Goal: Task Accomplishment & Management: Manage account settings

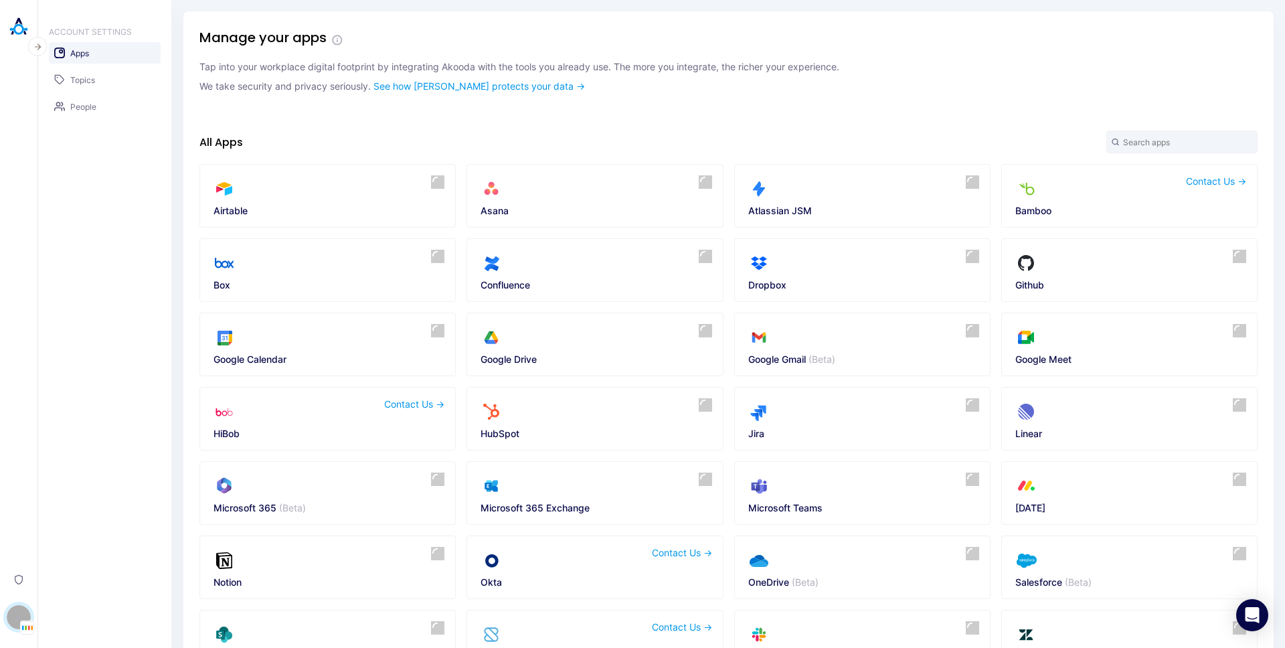
click at [13, 621] on div "A" at bounding box center [19, 617] width 24 height 24
click at [102, 540] on button "Switch Tenant" at bounding box center [92, 540] width 99 height 21
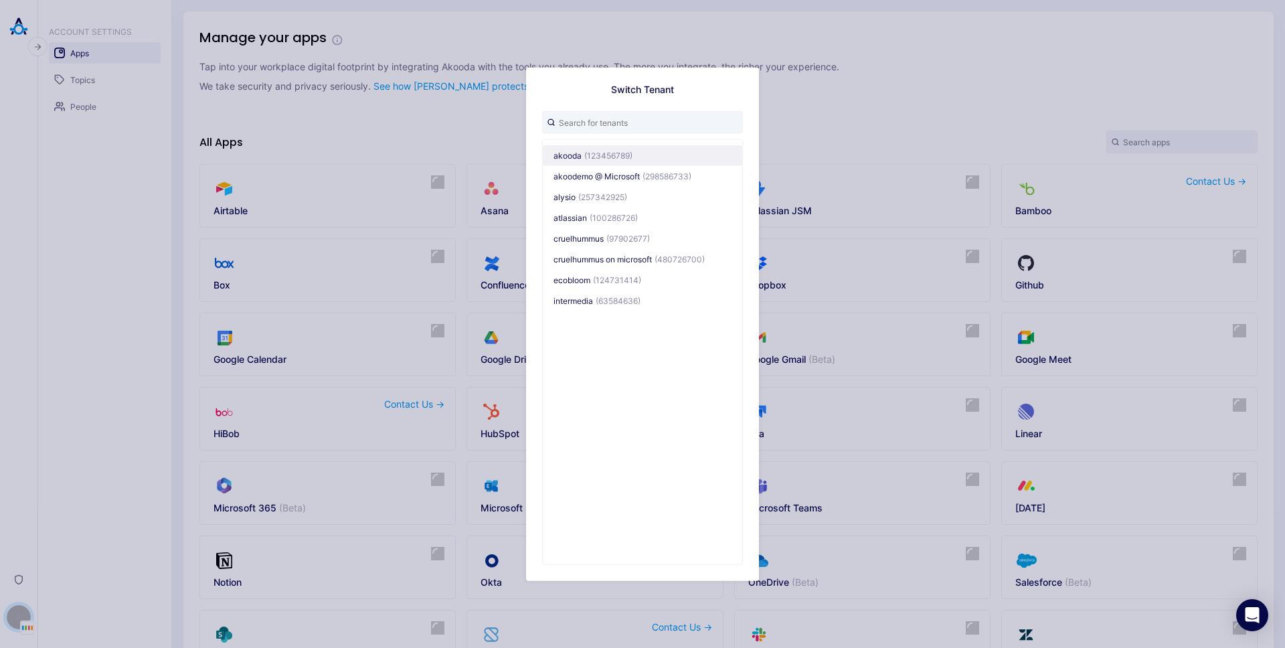
click at [592, 151] on span "(123456789)" at bounding box center [608, 156] width 48 height 10
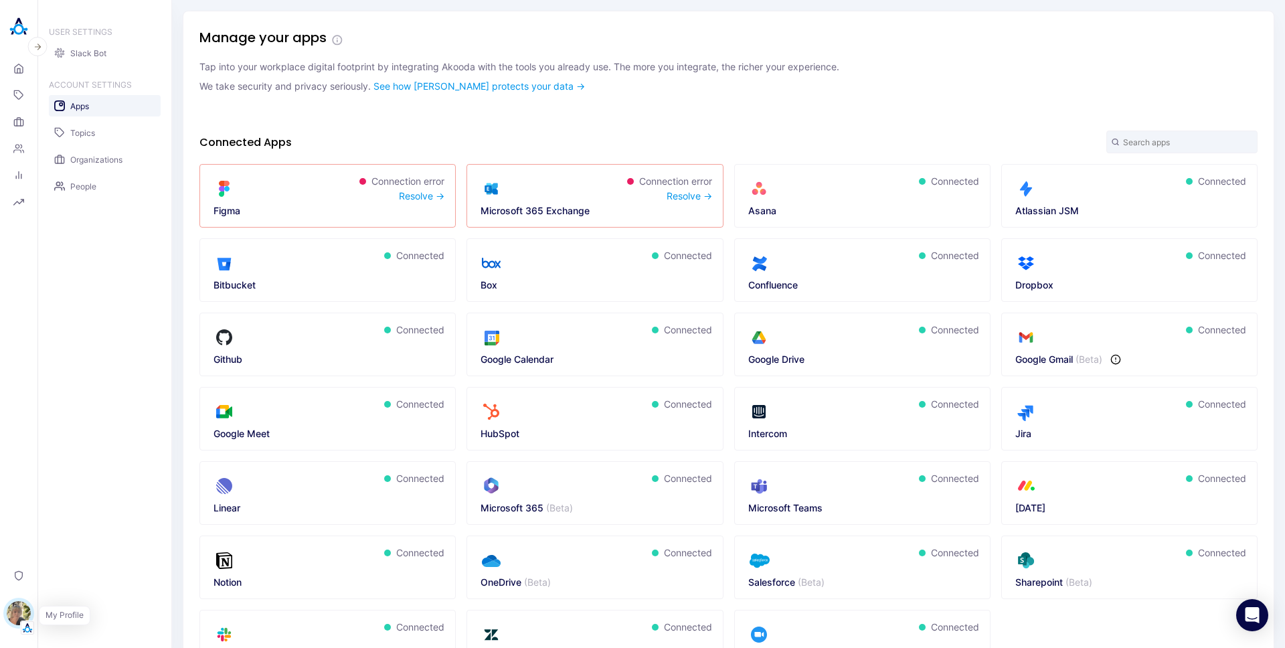
click at [22, 609] on img "button" at bounding box center [19, 613] width 24 height 24
click at [88, 589] on link "Settings" at bounding box center [92, 590] width 99 height 21
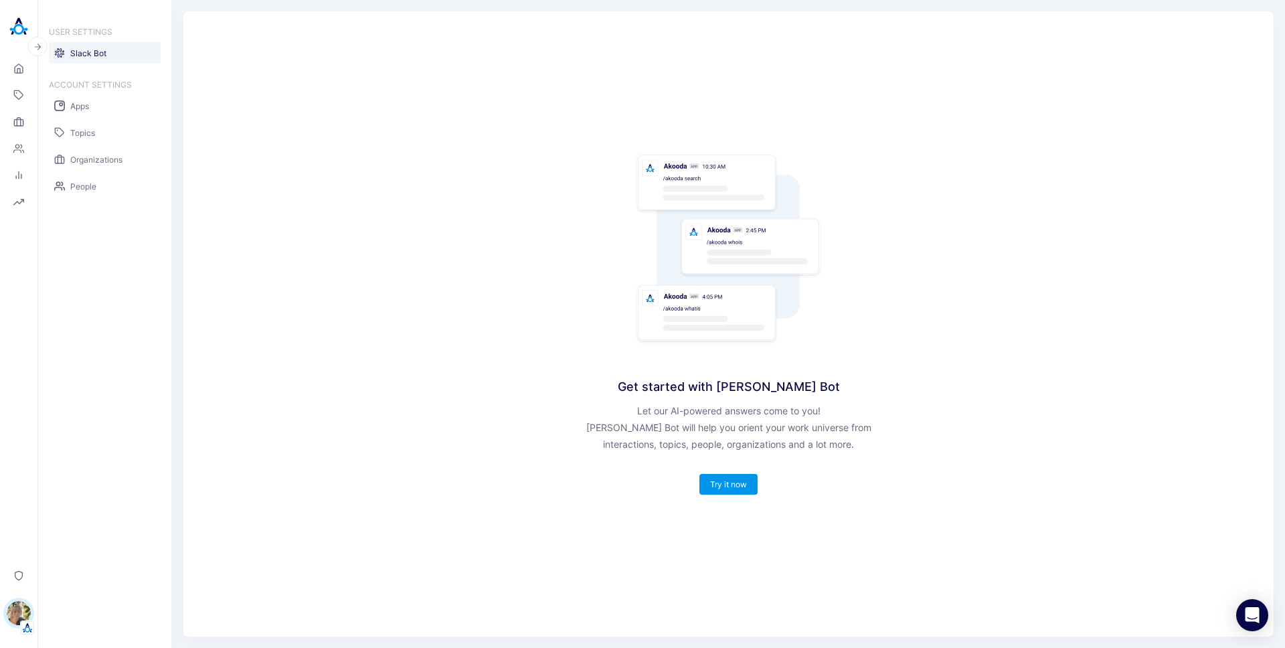
click at [35, 606] on header "Home Topics Organizations People Analytics Reports Privacy Alisa Faingold" at bounding box center [19, 324] width 38 height 648
click at [31, 609] on button "[PERSON_NAME]" at bounding box center [18, 615] width 27 height 39
click at [87, 541] on link "Backoffice" at bounding box center [92, 548] width 99 height 21
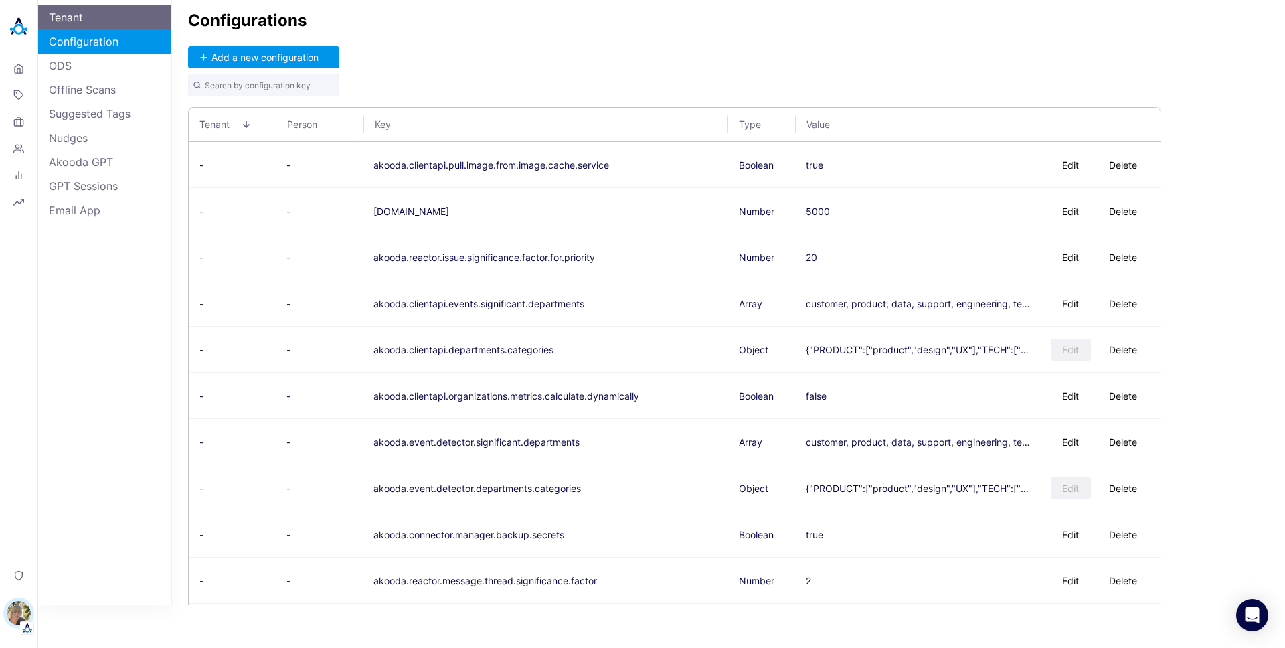
click at [114, 13] on link "Tenant" at bounding box center [104, 17] width 133 height 24
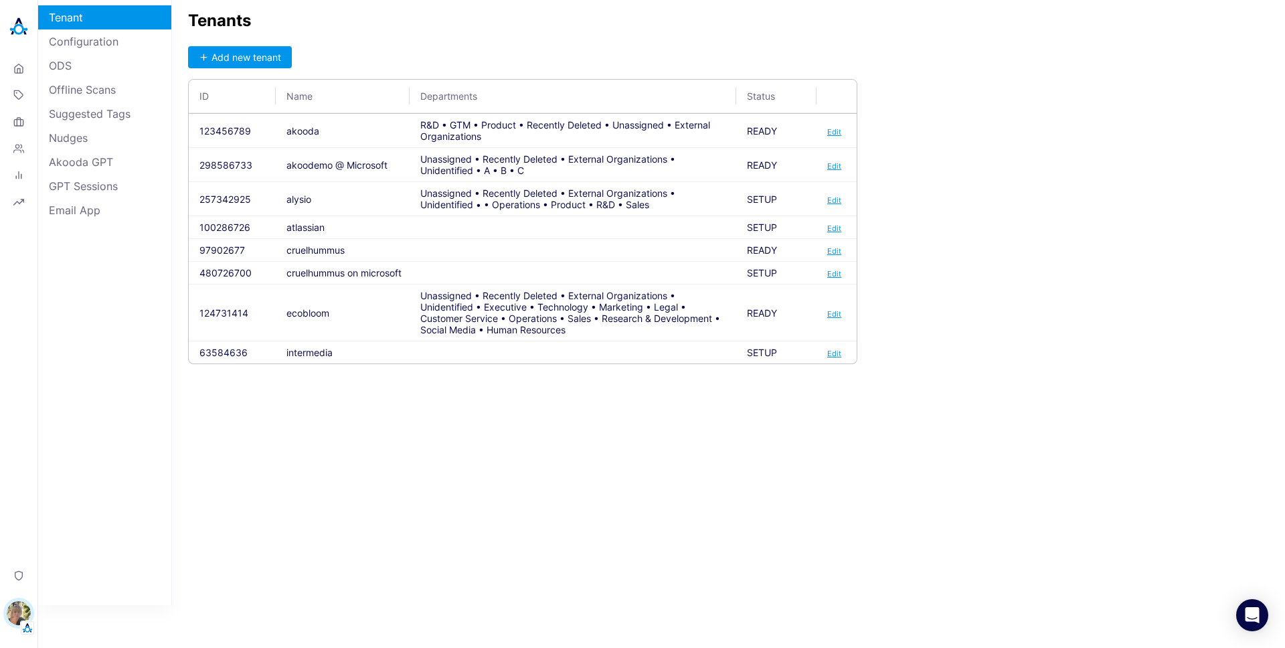
click at [1051, 334] on div "Add new tenant ID Name Departments Status 123456789 akooda R&D • GTM • Product …" at bounding box center [728, 205] width 1081 height 318
click at [235, 351] on button "63584636" at bounding box center [224, 352] width 48 height 11
